Goal: Information Seeking & Learning: Understand process/instructions

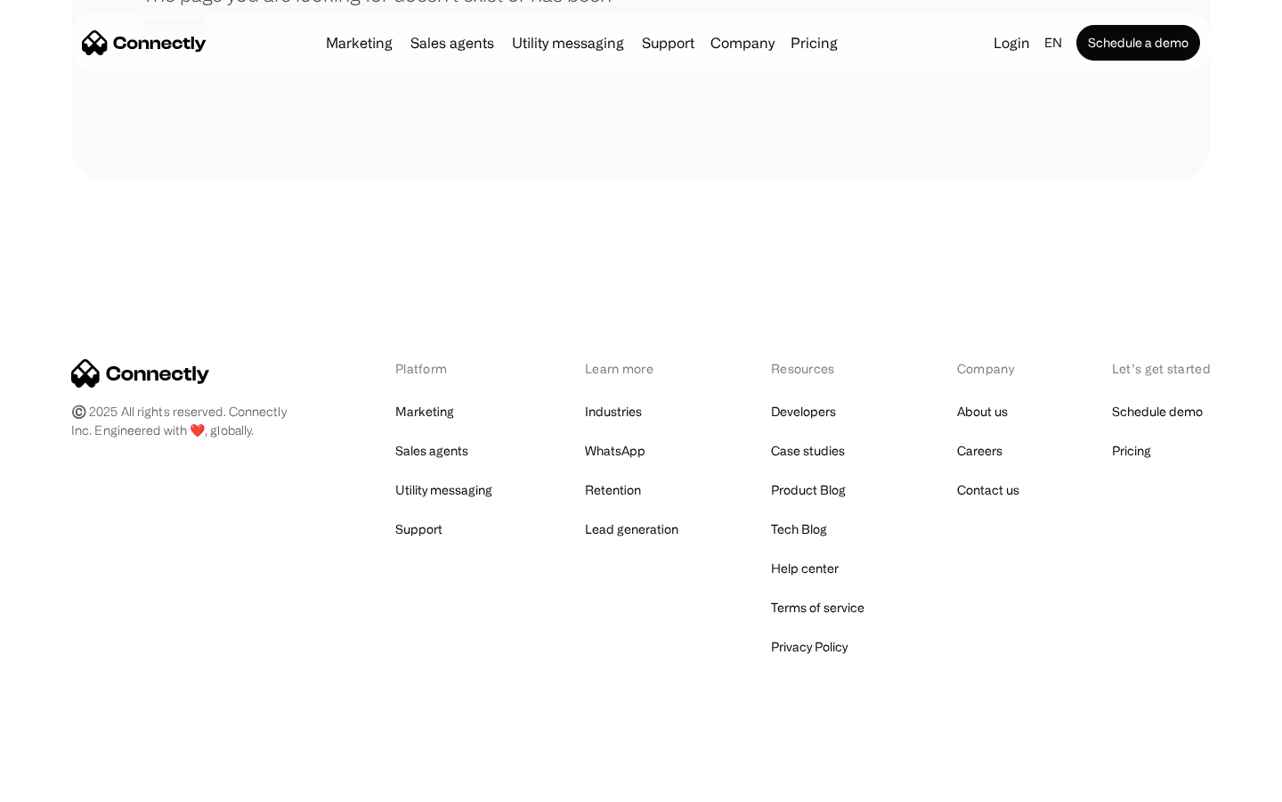
scroll to position [325, 0]
